Goal: Task Accomplishment & Management: Use online tool/utility

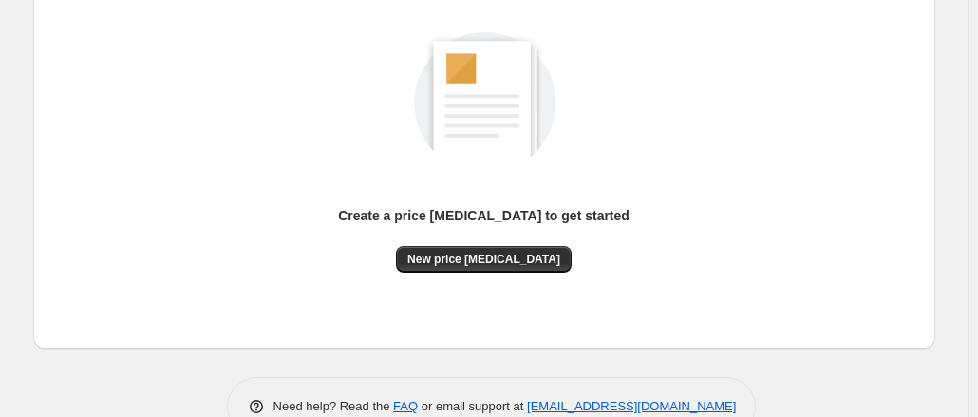
scroll to position [261, 0]
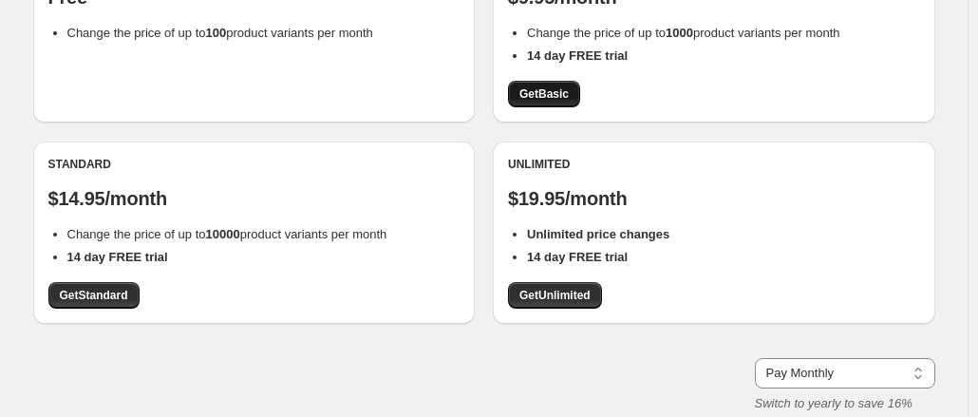
click at [547, 93] on span "Get Basic" at bounding box center [543, 93] width 49 height 15
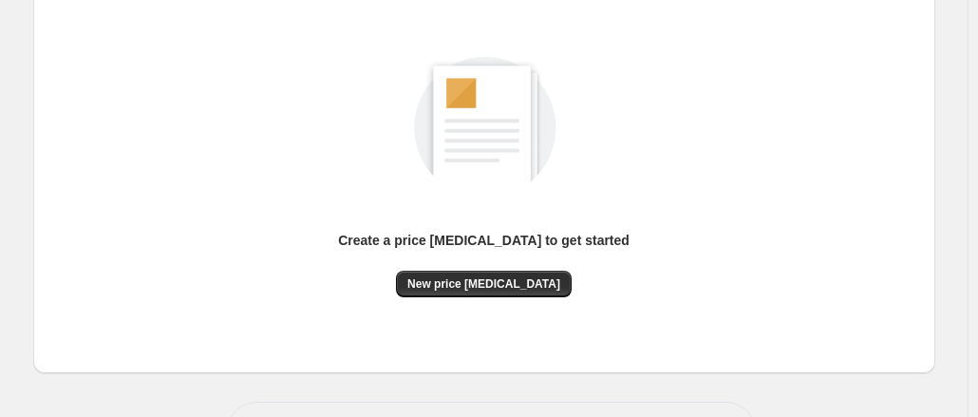
scroll to position [240, 0]
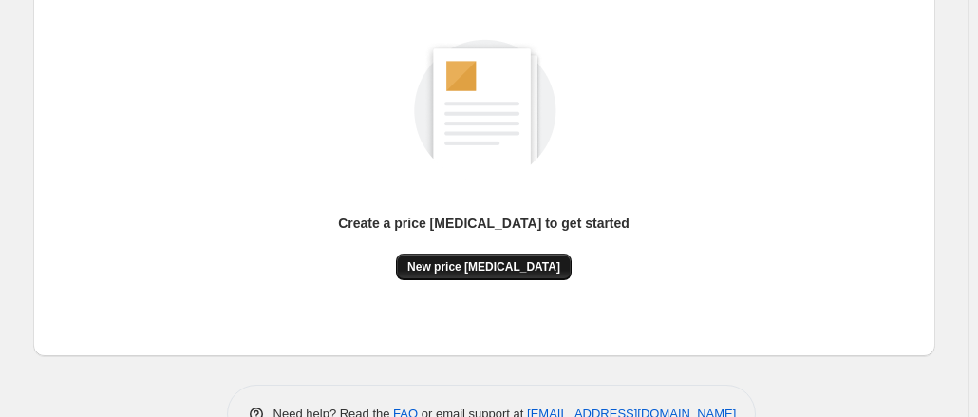
click at [501, 272] on span "New price [MEDICAL_DATA]" at bounding box center [483, 266] width 153 height 15
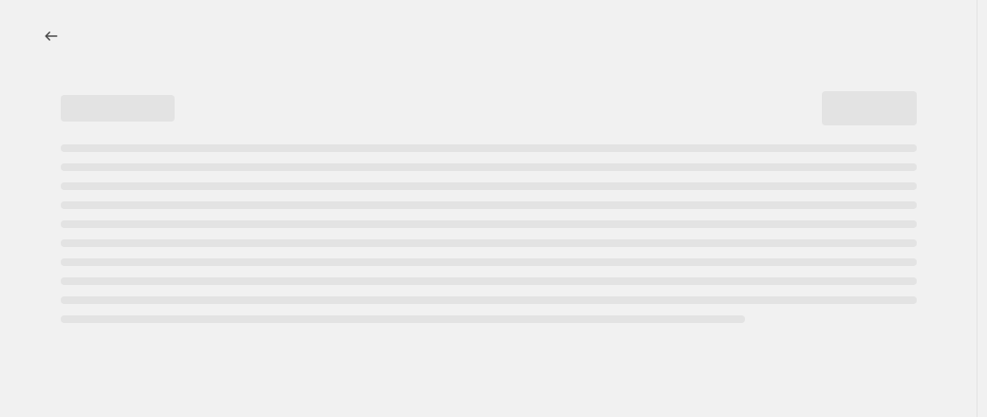
select select "percentage"
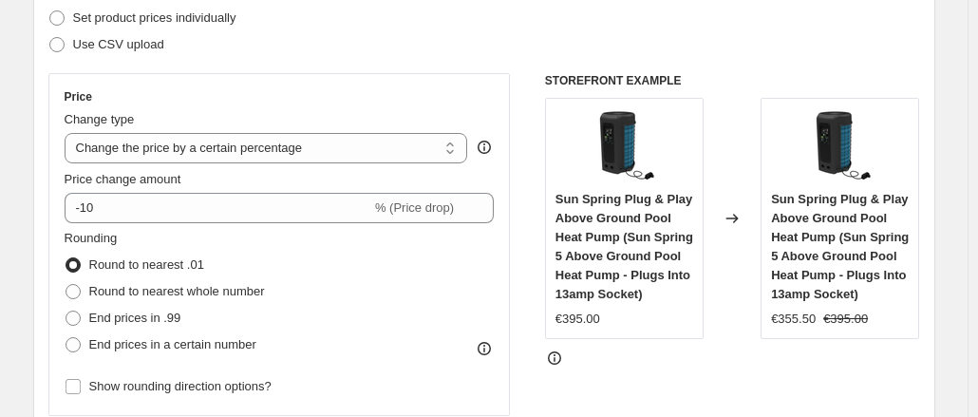
scroll to position [279, 0]
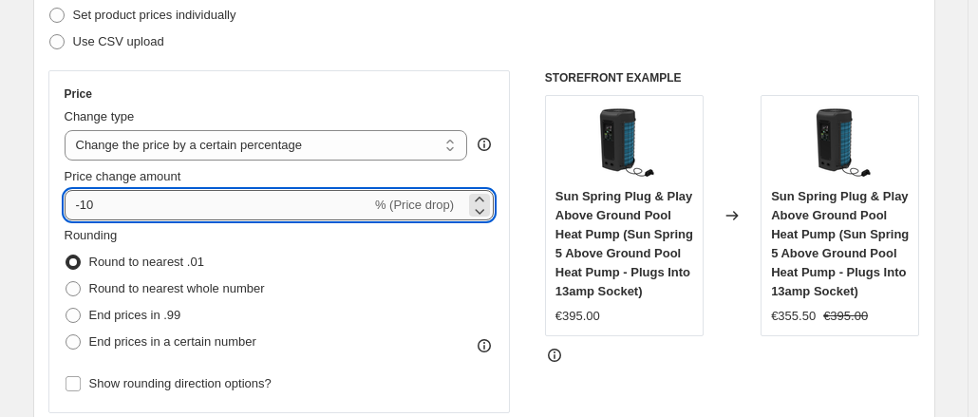
drag, startPoint x: 125, startPoint y: 202, endPoint x: 85, endPoint y: 203, distance: 39.9
click at [85, 203] on input "-10" at bounding box center [218, 205] width 307 height 30
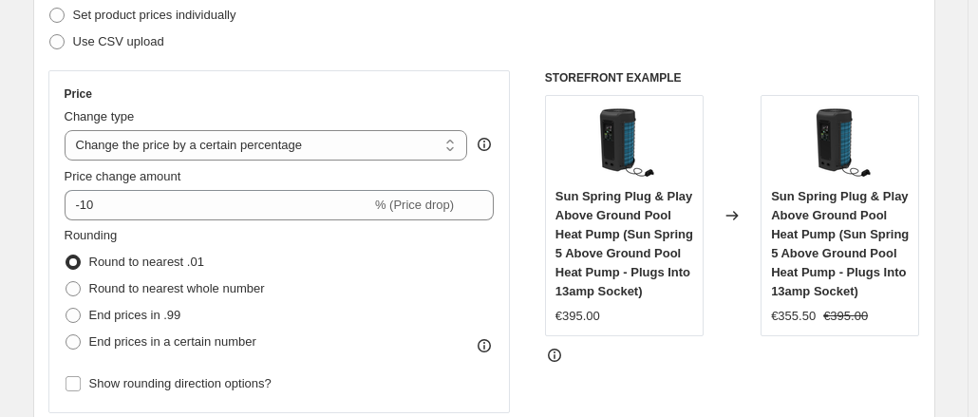
click at [367, 56] on div "Step 2. Select how the prices should change Use bulk price change rules Set pro…" at bounding box center [484, 259] width 872 height 636
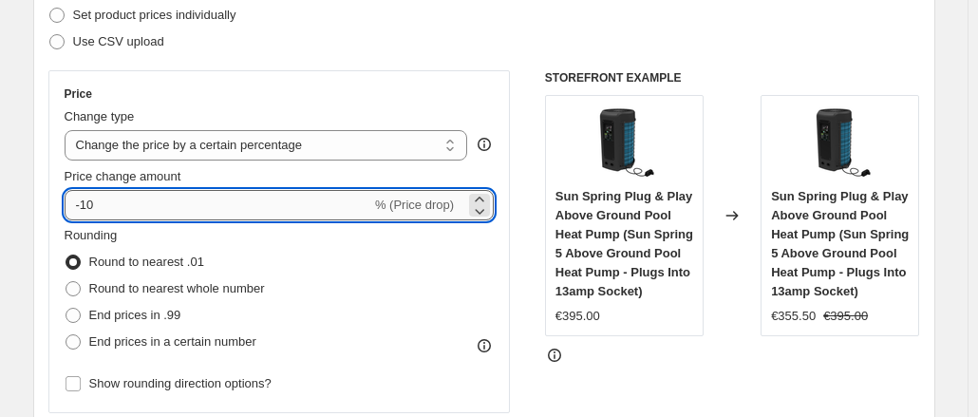
click at [190, 208] on input "-10" at bounding box center [218, 205] width 307 height 30
type input "-1"
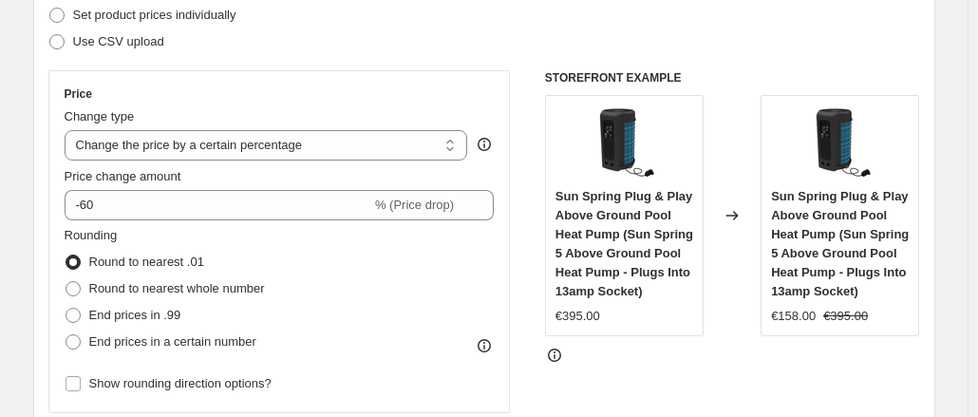
click at [617, 366] on div "STOREFRONT EXAMPLE Sun Spring Plug & Play Above Ground Pool Heat Pump (Sun Spri…" at bounding box center [732, 302] width 375 height 465
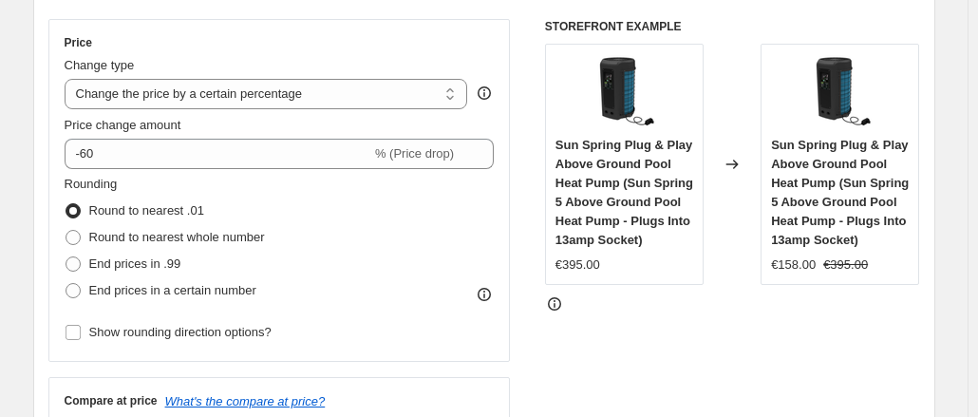
scroll to position [331, 0]
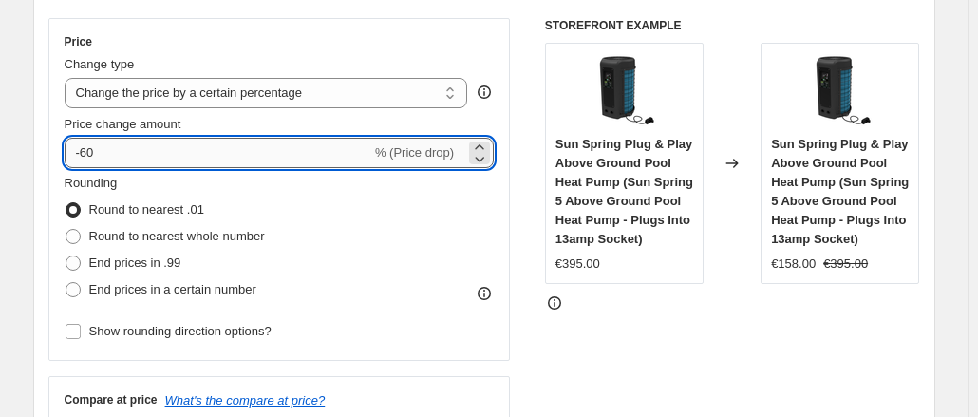
click at [162, 156] on input "-60" at bounding box center [218, 153] width 307 height 30
type input "-6"
type input "-50"
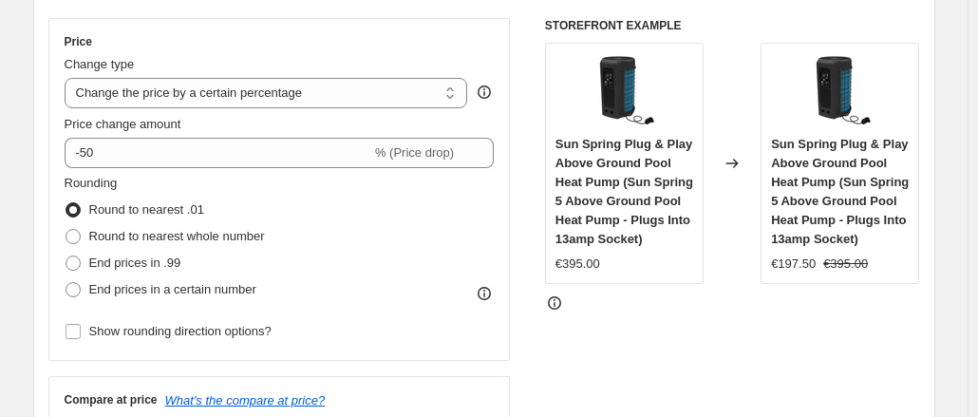
click at [387, 226] on div "Rounding Round to nearest .01 Round to nearest whole number End prices in .99 E…" at bounding box center [280, 238] width 430 height 129
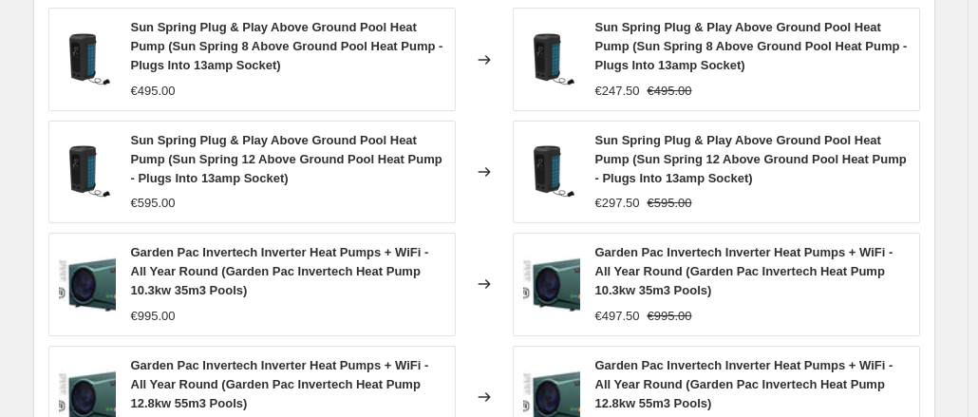
scroll to position [1601, 0]
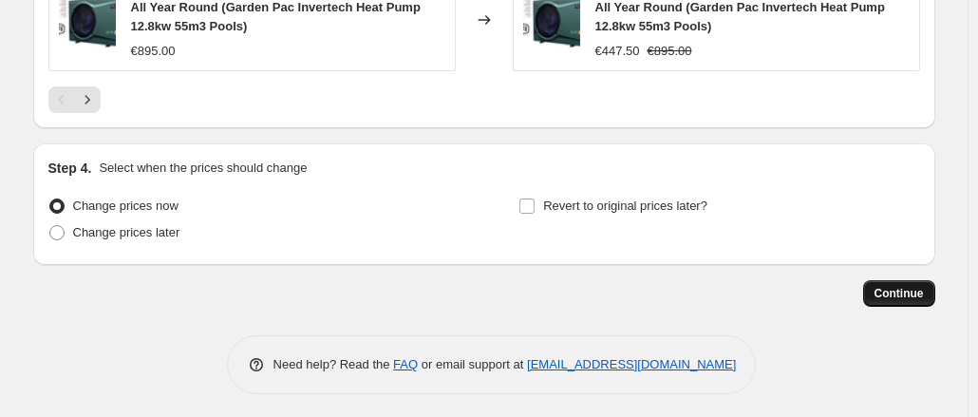
click at [915, 291] on span "Continue" at bounding box center [898, 293] width 49 height 15
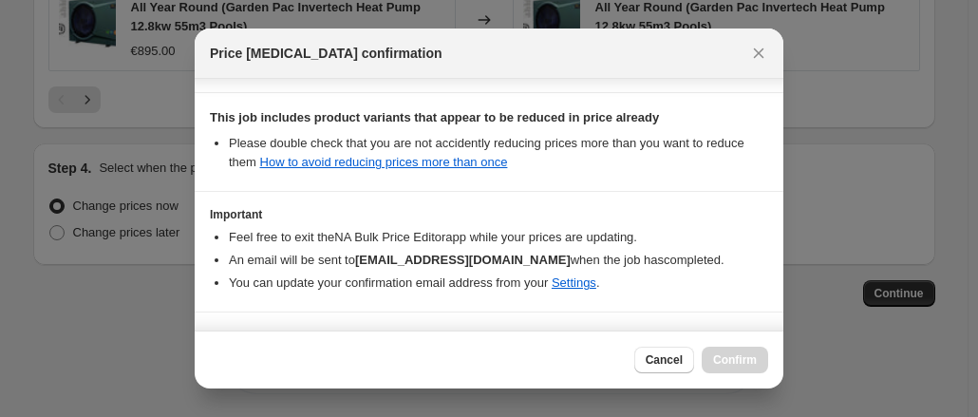
scroll to position [484, 0]
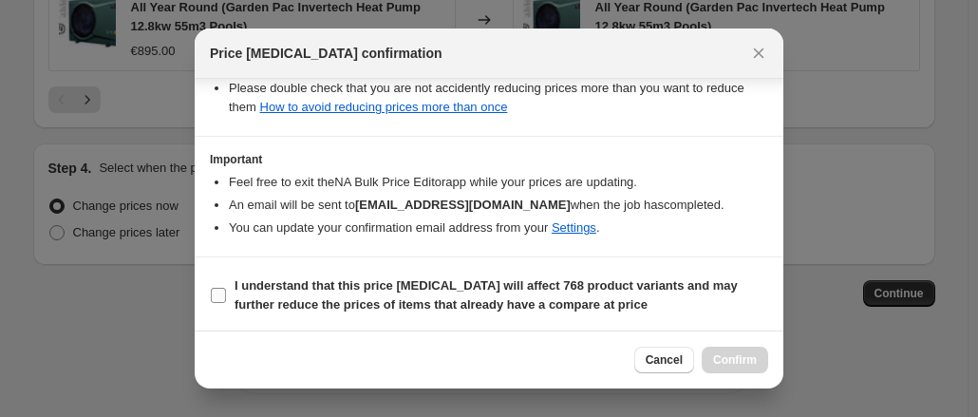
click at [218, 292] on input "I understand that this price [MEDICAL_DATA] will affect 768 product variants an…" at bounding box center [218, 295] width 15 height 15
checkbox input "true"
click at [737, 359] on span "Confirm" at bounding box center [735, 359] width 44 height 15
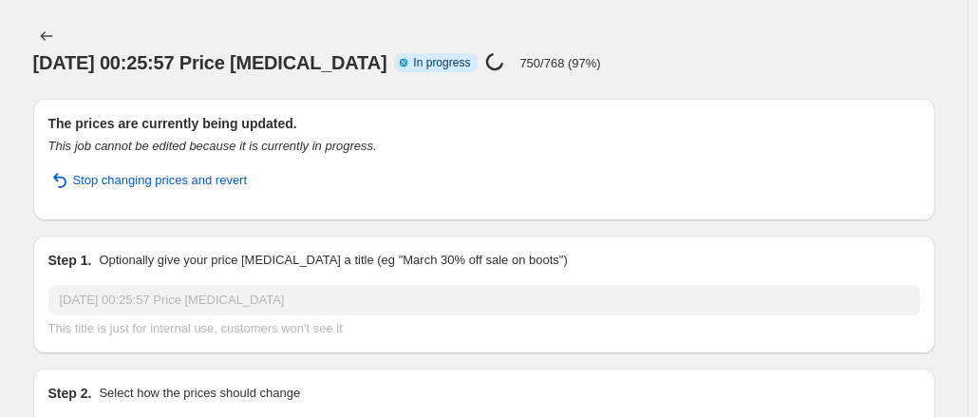
select select "percentage"
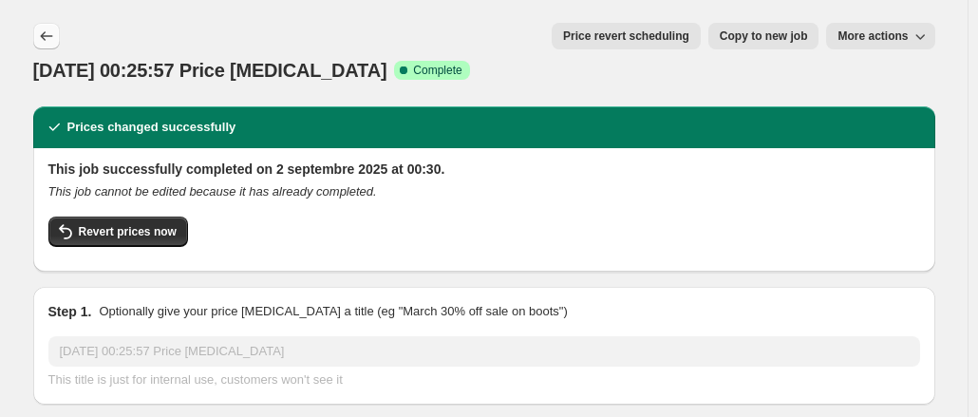
click at [51, 31] on icon "Price change jobs" at bounding box center [46, 36] width 19 height 19
